Goal: Task Accomplishment & Management: Use online tool/utility

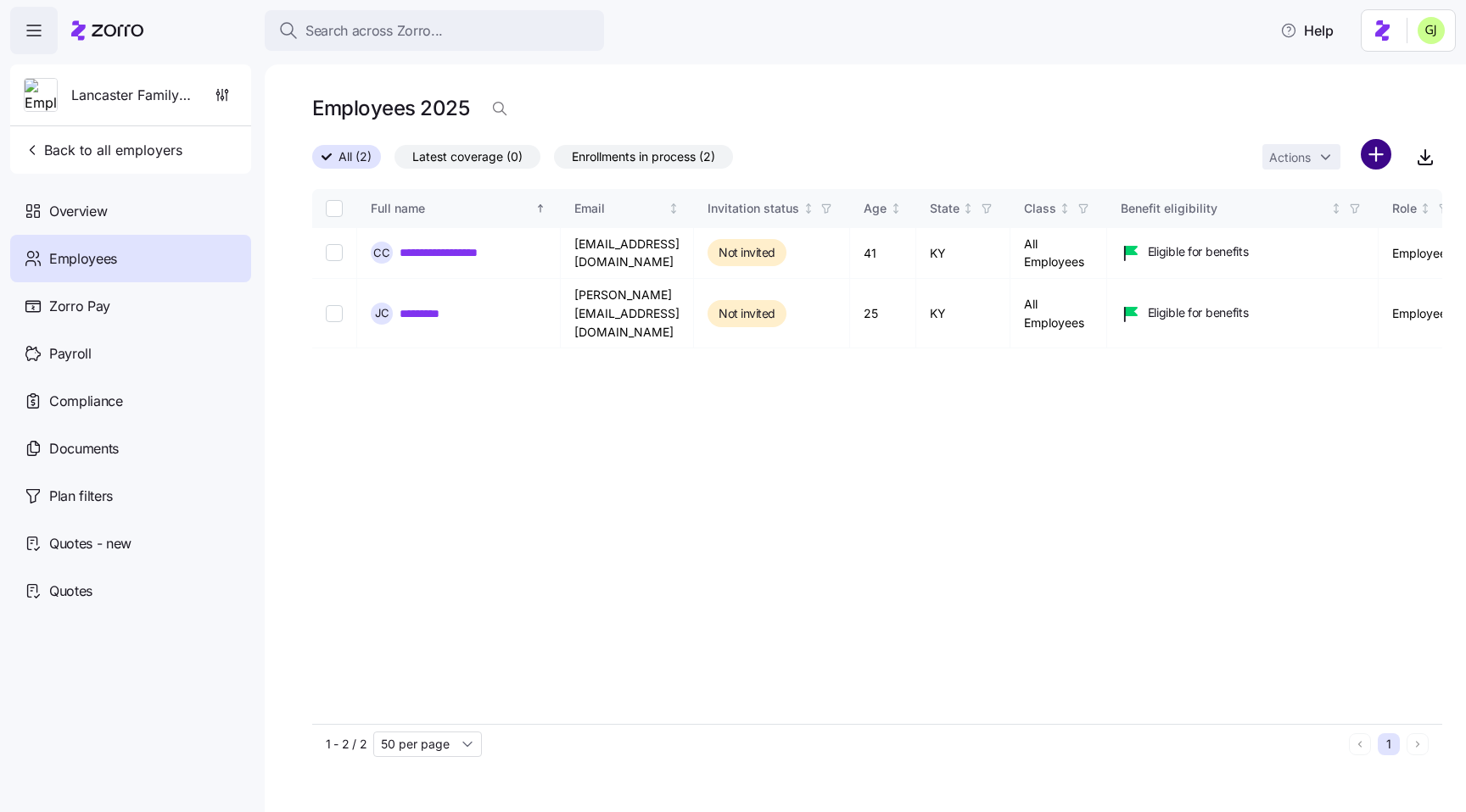
click at [1379, 151] on html "**********" at bounding box center [733, 401] width 1466 height 802
click at [1304, 196] on span "Upload roster" at bounding box center [1301, 200] width 72 height 17
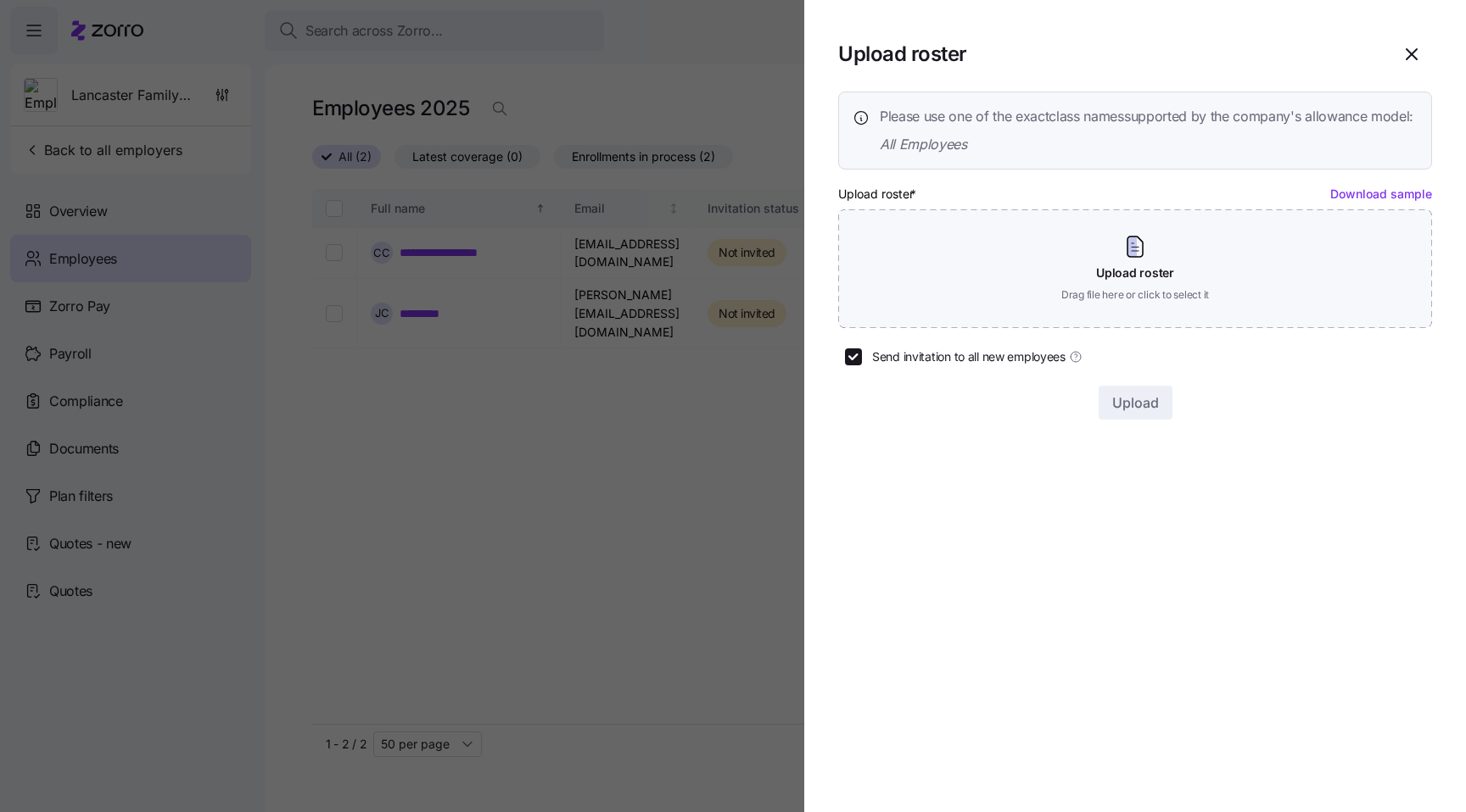
click at [1241, 155] on span "All Employees" at bounding box center [1146, 145] width 534 height 21
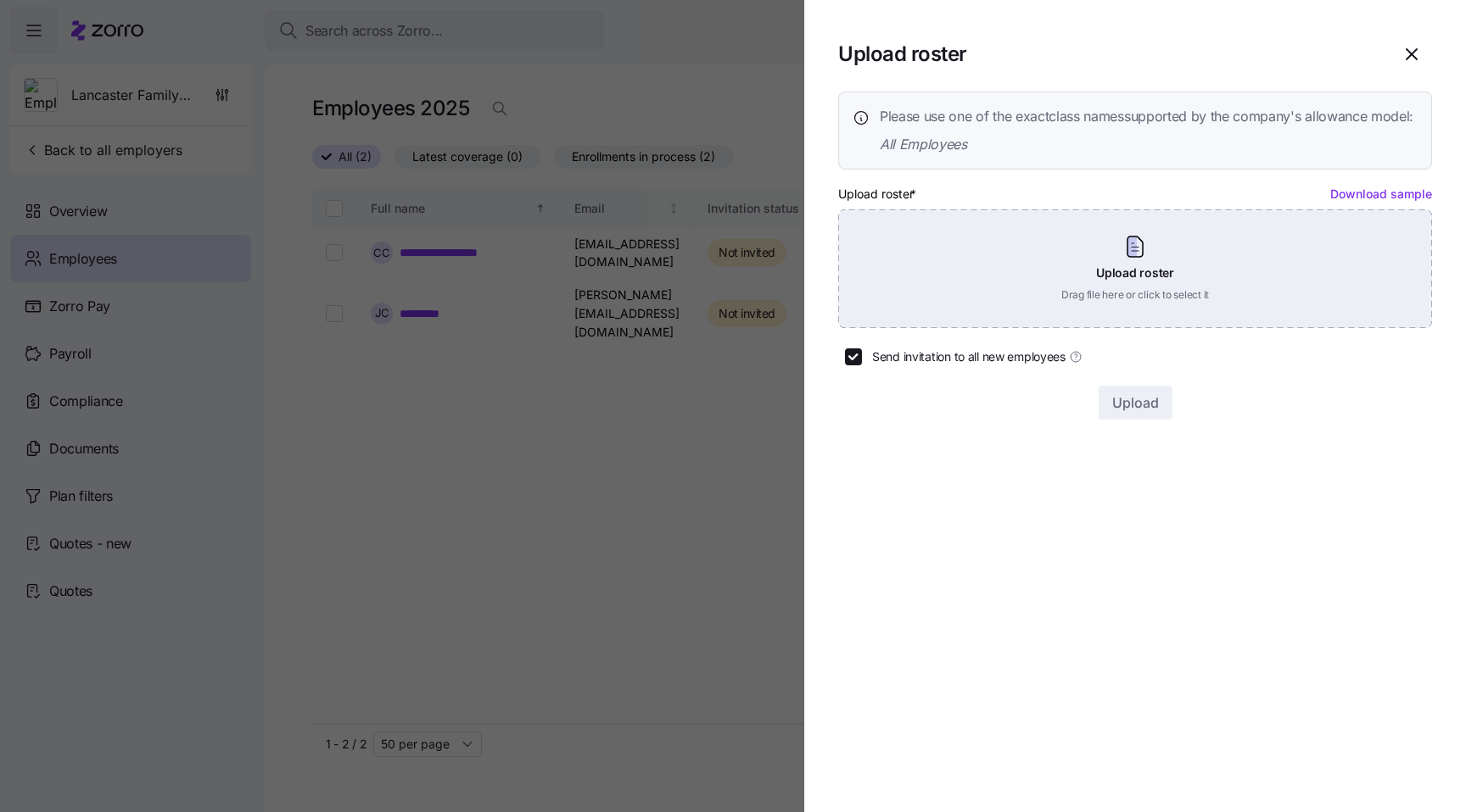
click at [1062, 293] on div "Upload roster Drag file here or click to select it" at bounding box center [1135, 269] width 594 height 119
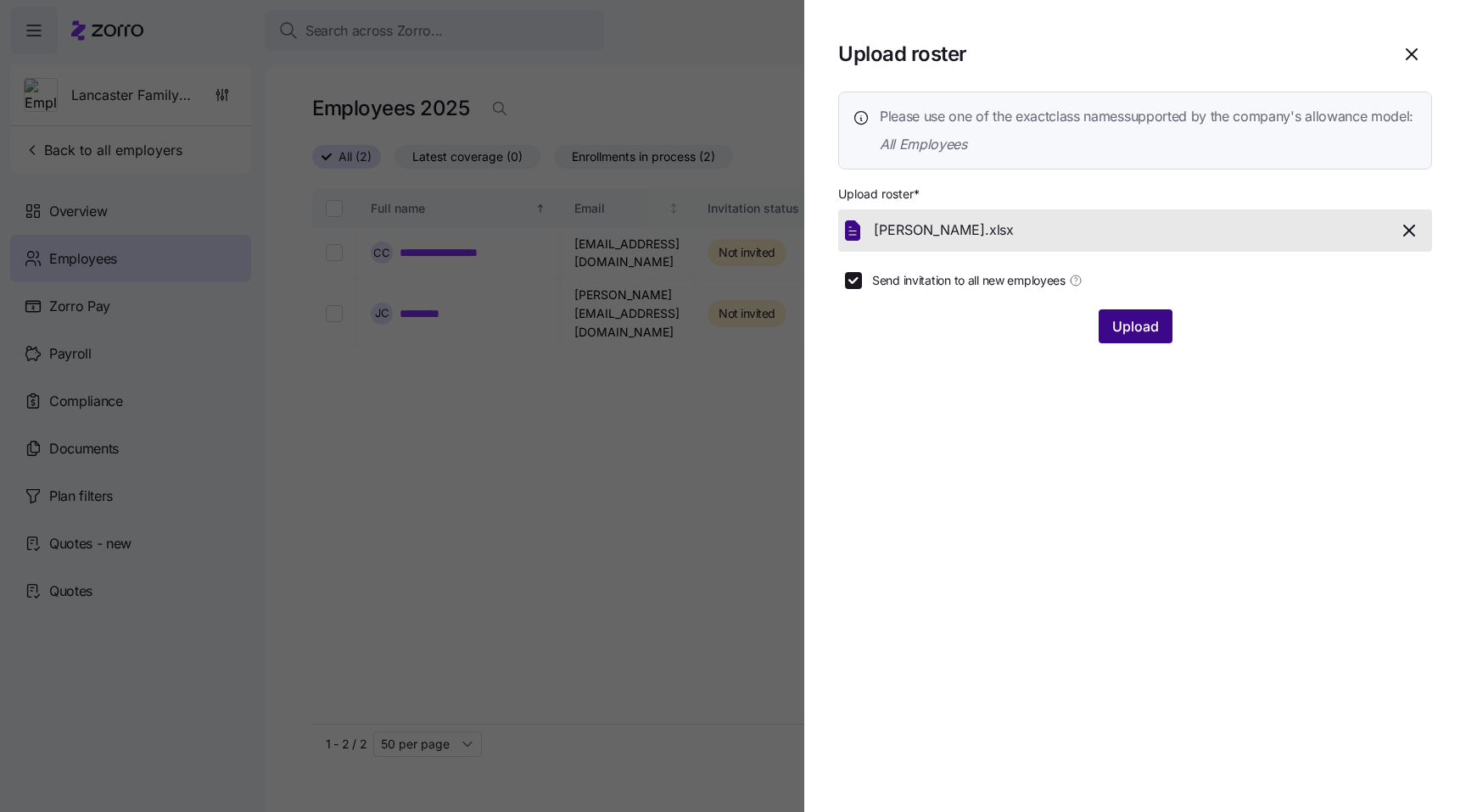
click at [1120, 336] on span "Upload" at bounding box center [1136, 326] width 46 height 21
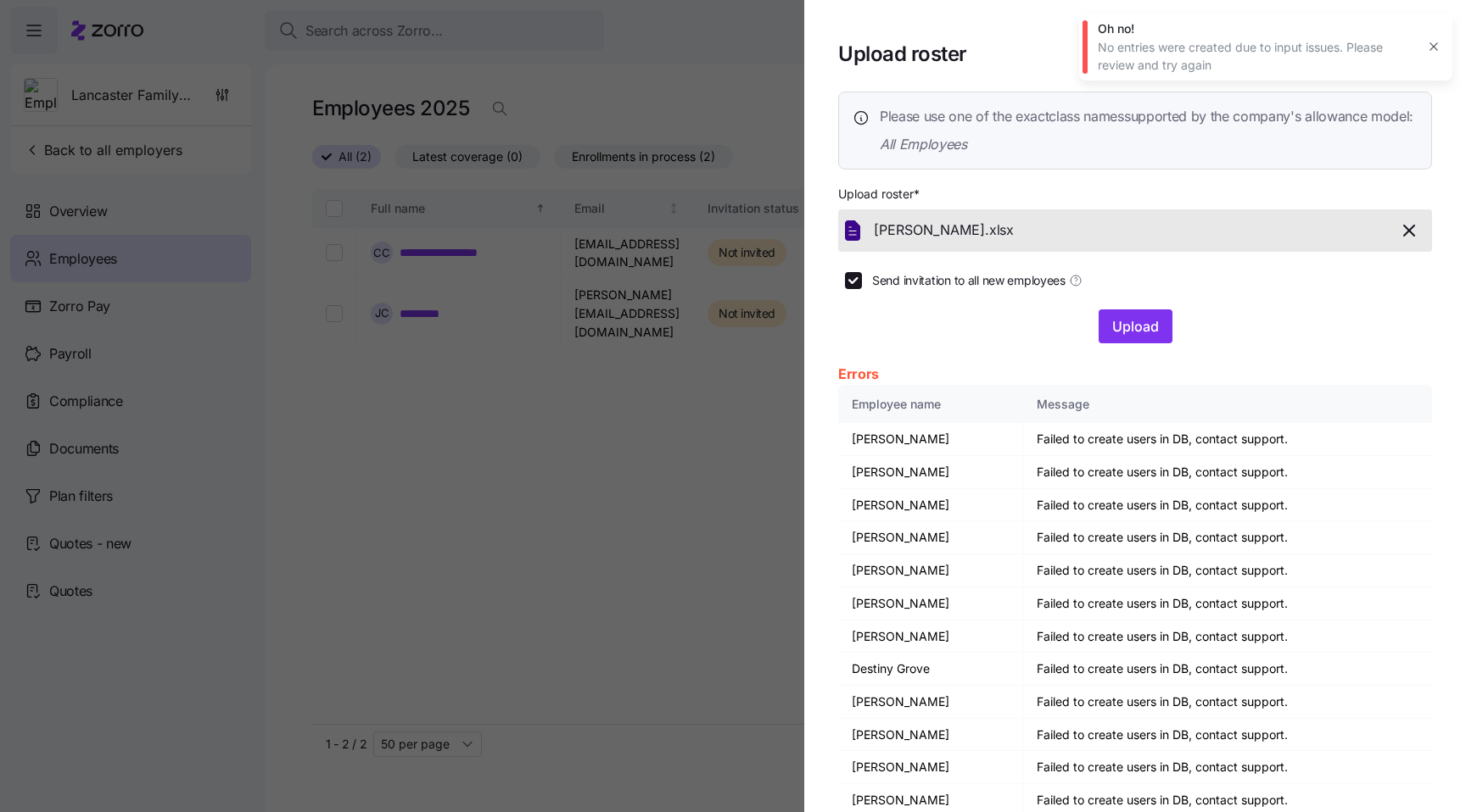
click at [1435, 38] on button "button" at bounding box center [1433, 46] width 24 height 24
click at [1409, 236] on icon "button" at bounding box center [1408, 230] width 10 height 10
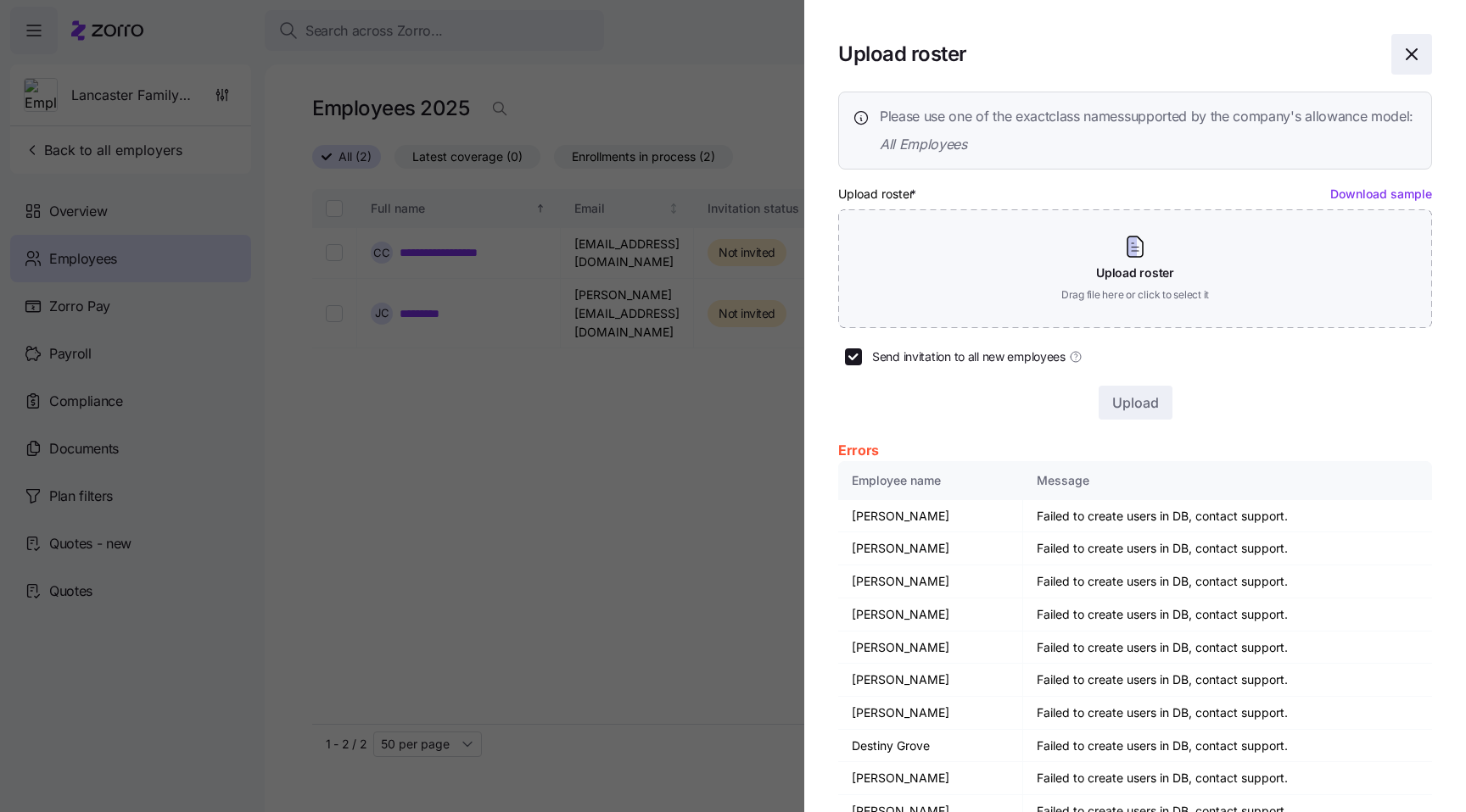
click at [1409, 52] on icon "button" at bounding box center [1411, 54] width 10 height 10
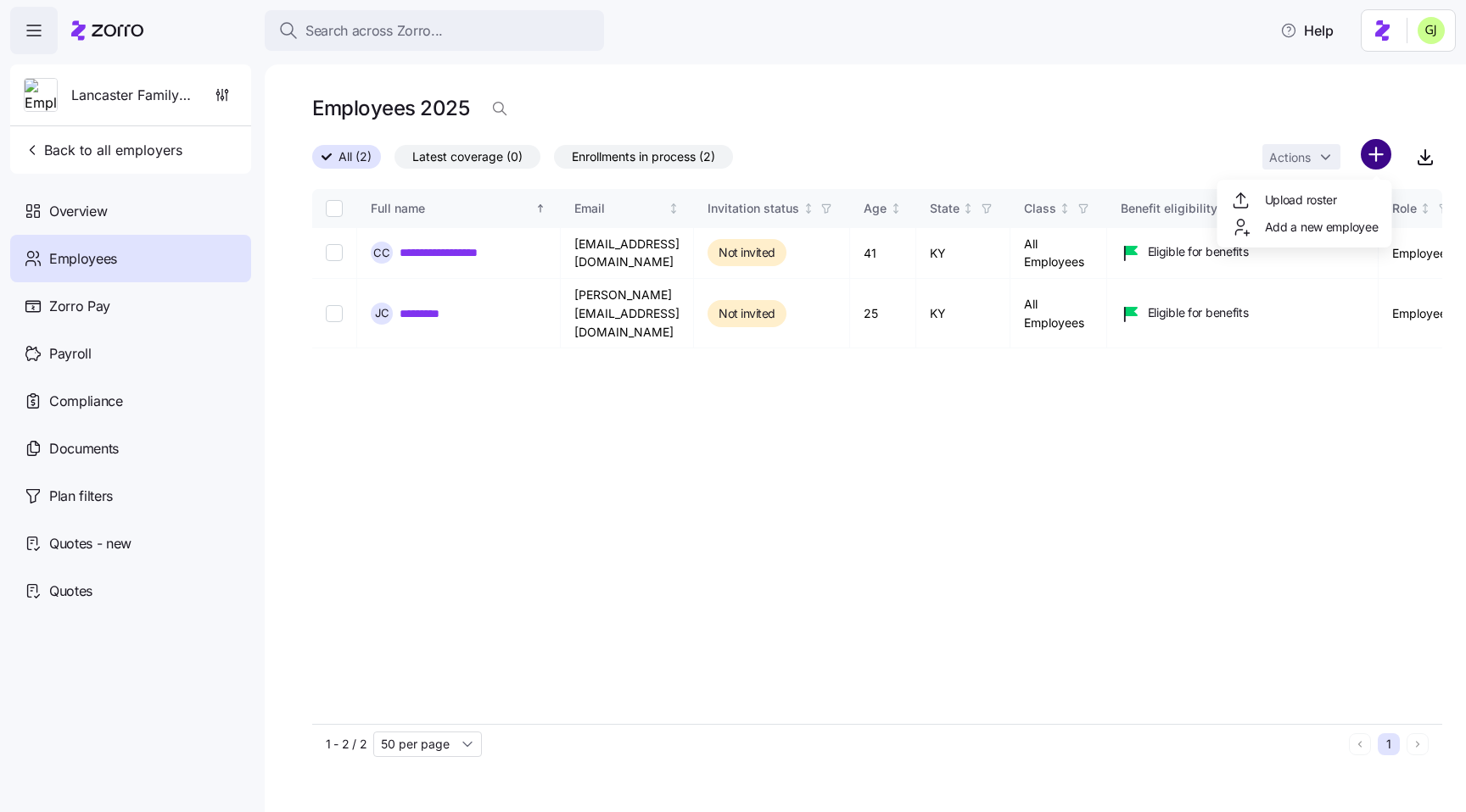
click at [1373, 155] on html "**********" at bounding box center [733, 401] width 1466 height 802
click at [1319, 192] on span "Upload roster" at bounding box center [1301, 200] width 72 height 17
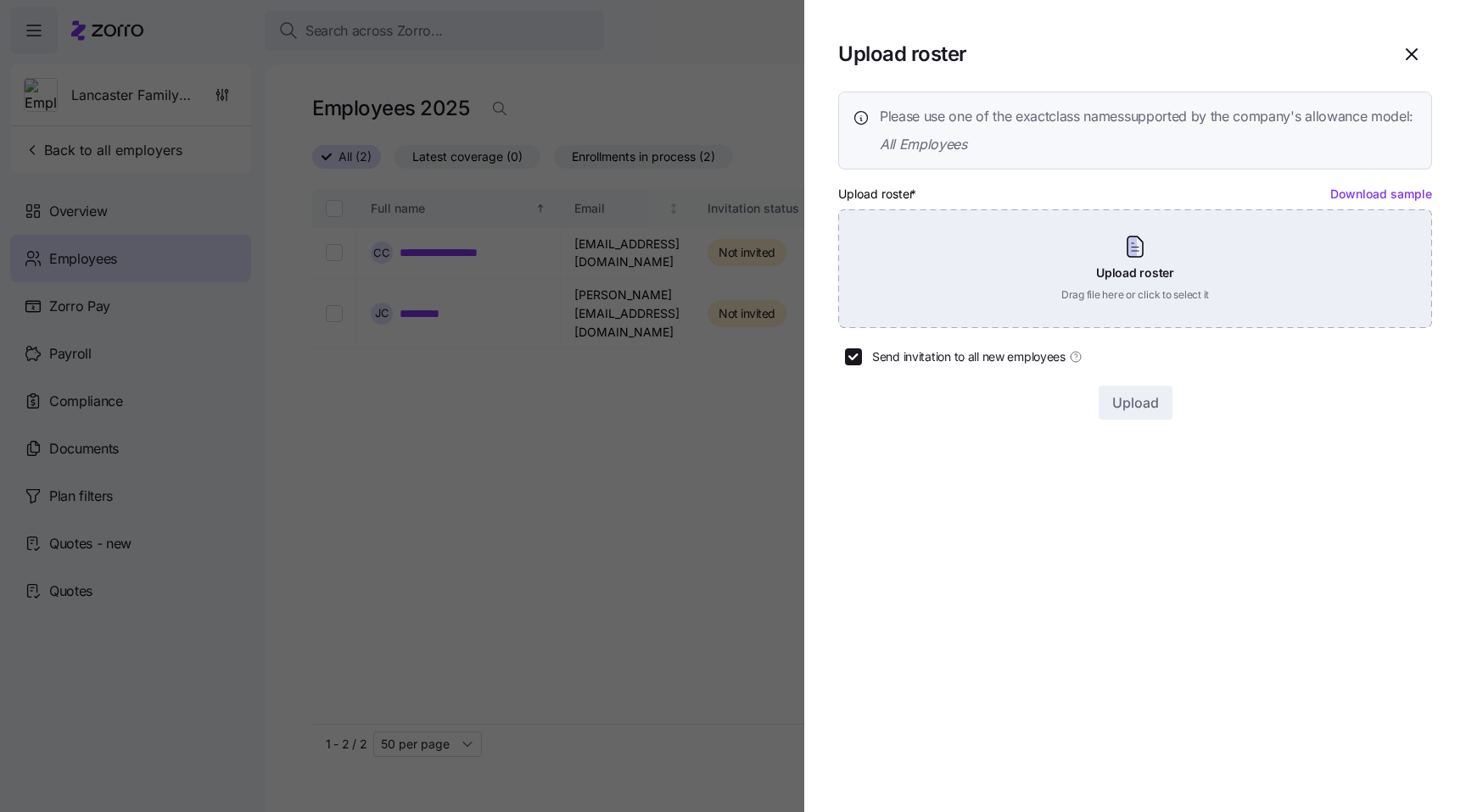
click at [1250, 279] on div "Upload roster Drag file here or click to select it" at bounding box center [1135, 269] width 594 height 119
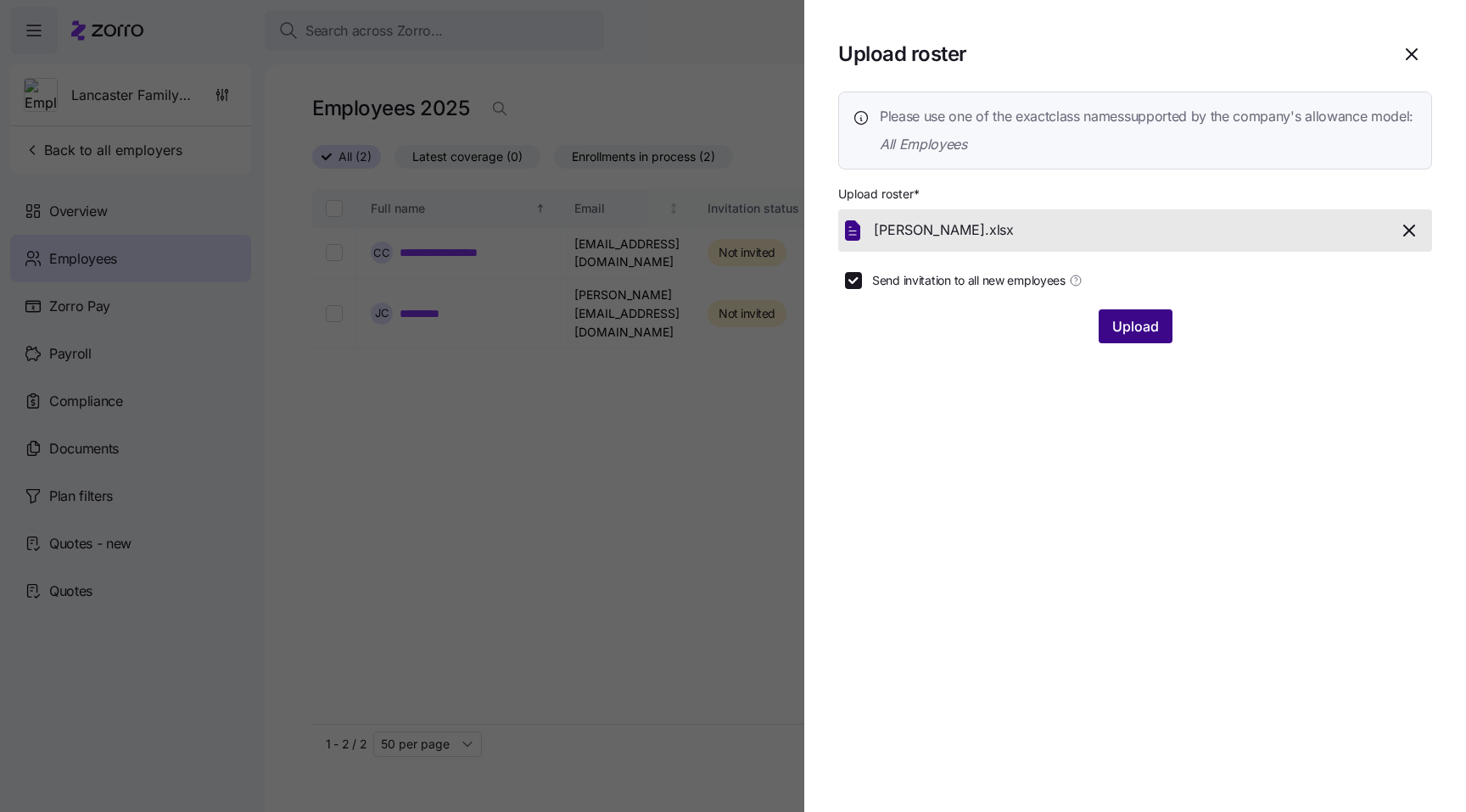
click at [1128, 336] on span "Upload" at bounding box center [1136, 326] width 46 height 21
